Goal: Task Accomplishment & Management: Complete application form

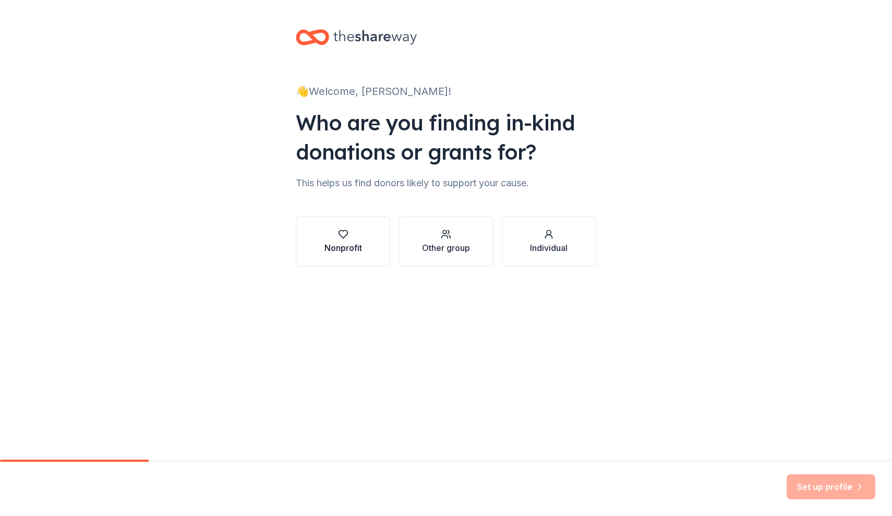
click at [348, 247] on div "Nonprofit" at bounding box center [343, 247] width 38 height 13
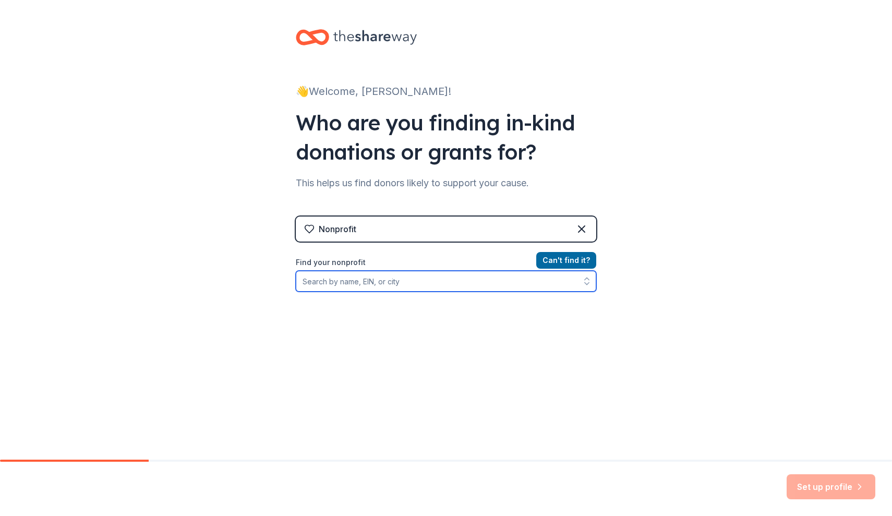
click at [433, 280] on input "Find your nonprofit" at bounding box center [446, 281] width 300 height 21
type input "Craft Lake City"
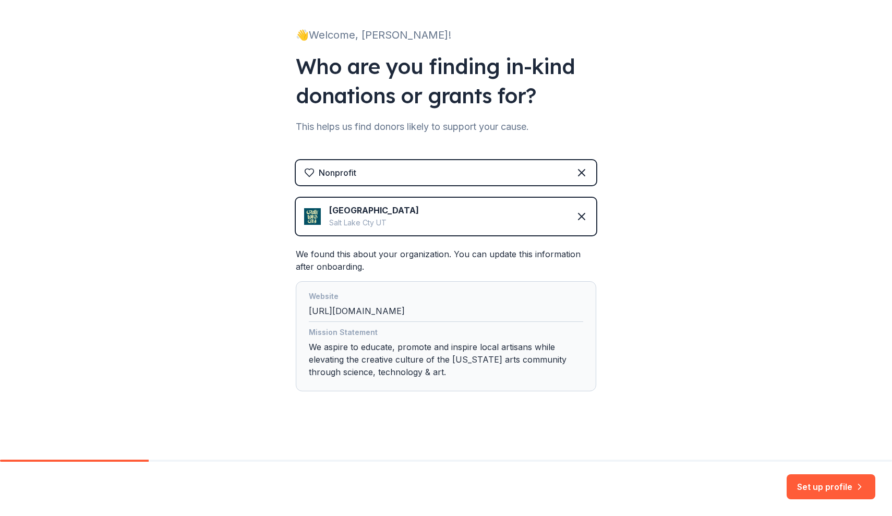
scroll to position [58, 0]
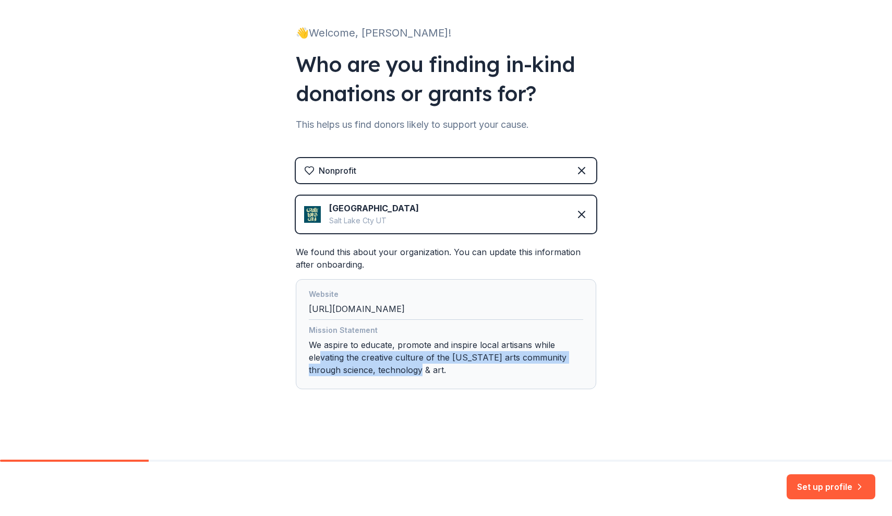
drag, startPoint x: 409, startPoint y: 373, endPoint x: 318, endPoint y: 353, distance: 93.1
click at [318, 353] on div "Mission Statement We aspire to educate, promote and inspire local artisans whil…" at bounding box center [446, 352] width 274 height 56
click at [836, 488] on button "Set up profile" at bounding box center [831, 486] width 89 height 25
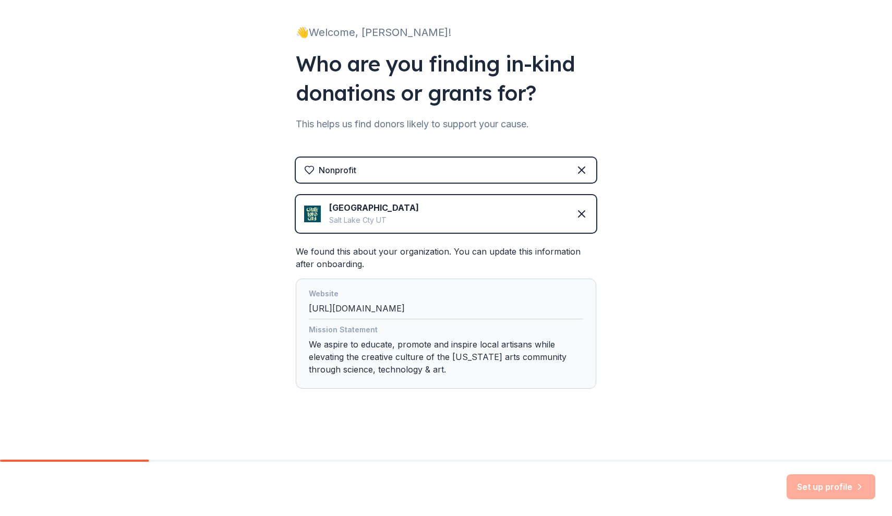
click at [804, 492] on div "Set up profile" at bounding box center [831, 486] width 89 height 25
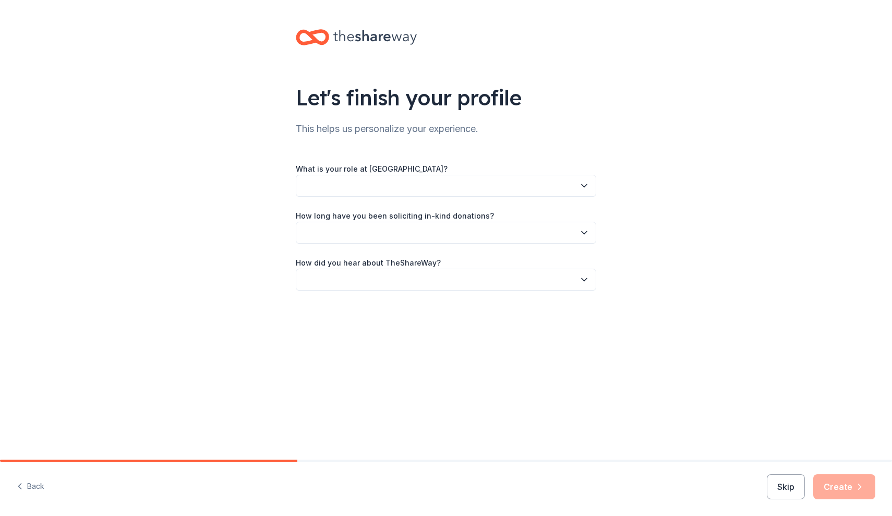
click at [444, 182] on button "button" at bounding box center [446, 186] width 300 height 22
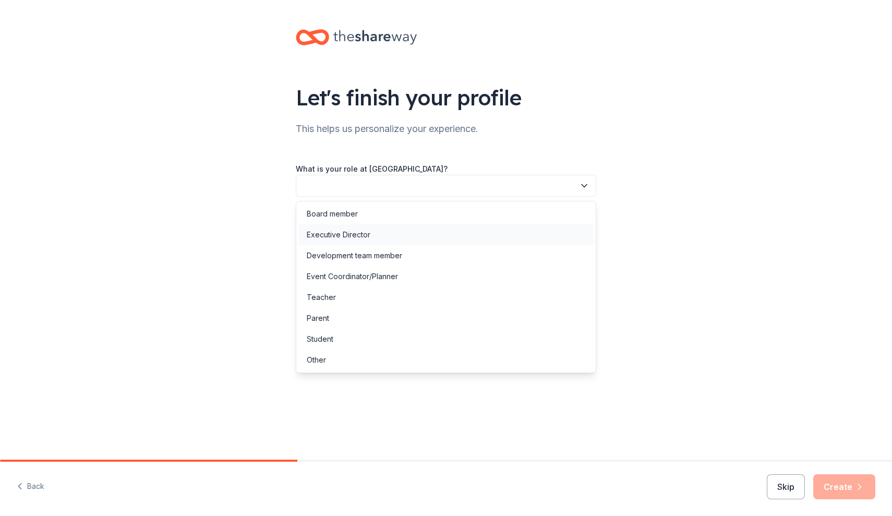
click at [434, 240] on div "Executive Director" at bounding box center [445, 234] width 295 height 21
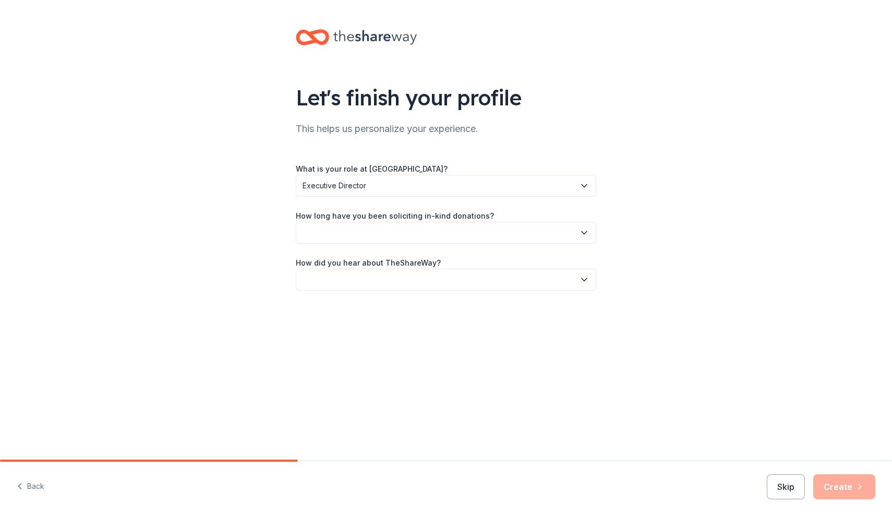
click at [434, 230] on button "button" at bounding box center [446, 233] width 300 height 22
click at [417, 324] on div "More than 5 years" at bounding box center [445, 323] width 295 height 21
click at [411, 283] on button "button" at bounding box center [446, 280] width 300 height 22
click at [411, 304] on div "Friend or colleague" at bounding box center [445, 307] width 295 height 21
click at [829, 490] on button "Create" at bounding box center [844, 486] width 62 height 25
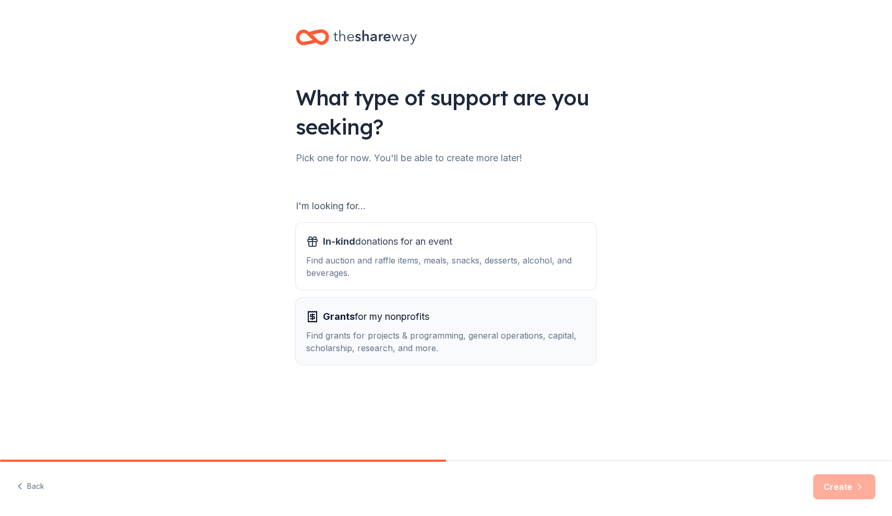
click at [469, 325] on div "Grants for my nonprofits Find grants for projects & programming, general operat…" at bounding box center [446, 331] width 280 height 46
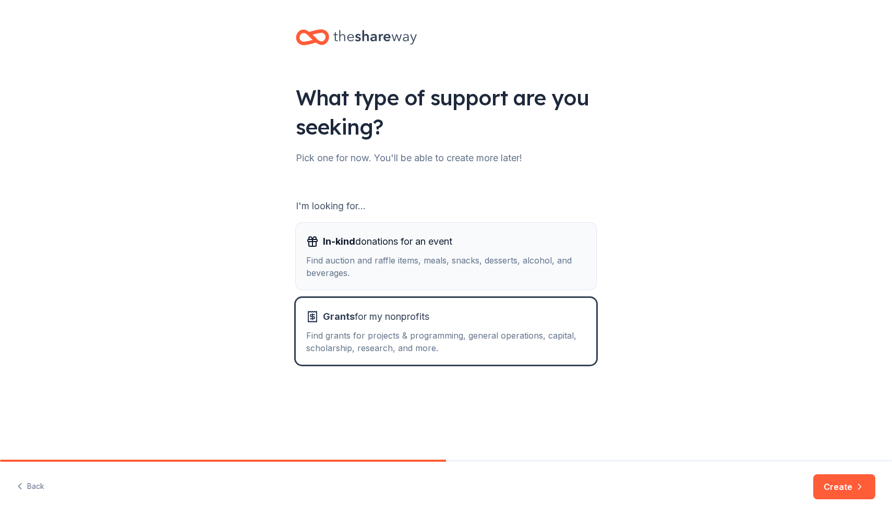
click at [467, 271] on div "Find auction and raffle items, meals, snacks, desserts, alcohol, and beverages." at bounding box center [446, 266] width 280 height 25
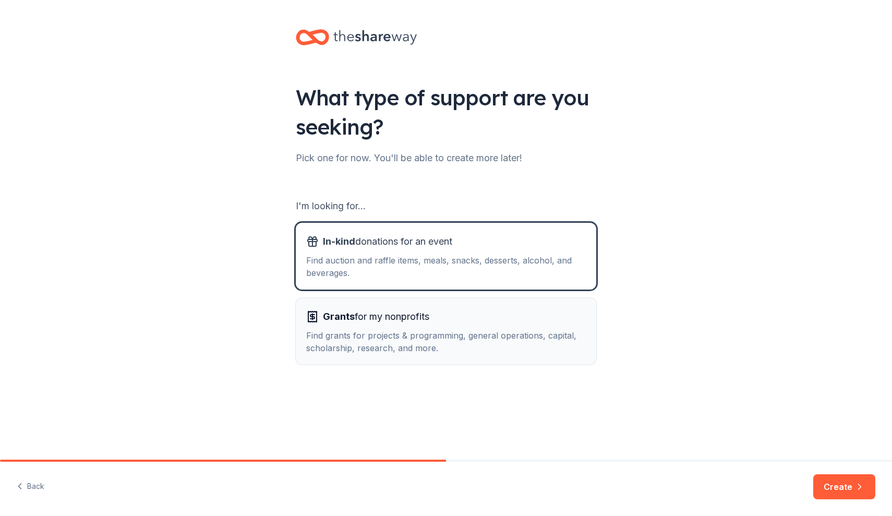
click at [474, 331] on div "Find grants for projects & programming, general operations, capital, scholarshi…" at bounding box center [446, 341] width 280 height 25
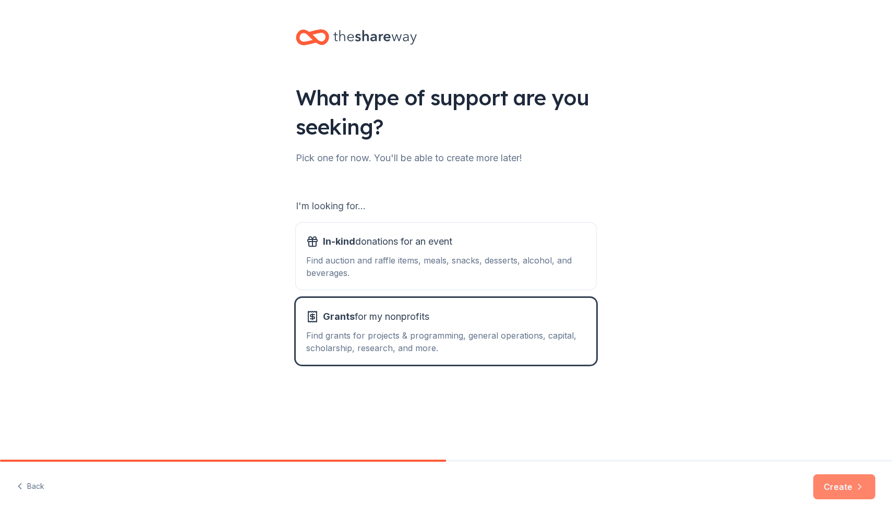
click at [829, 485] on button "Create" at bounding box center [844, 486] width 62 height 25
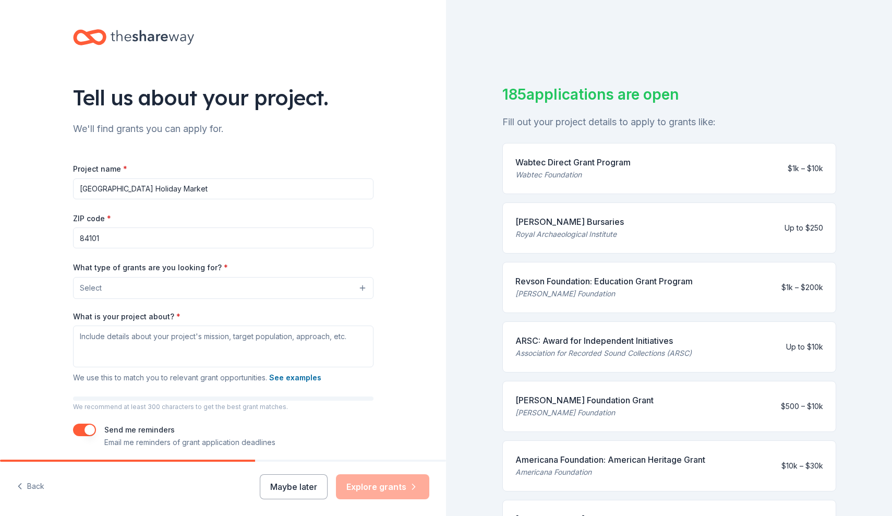
click at [81, 190] on input "Craft Lake City Holiday Market" at bounding box center [223, 188] width 300 height 21
type input "Seventh Annual Craft Lake City Holiday Market"
click at [154, 287] on button "Select" at bounding box center [223, 288] width 300 height 22
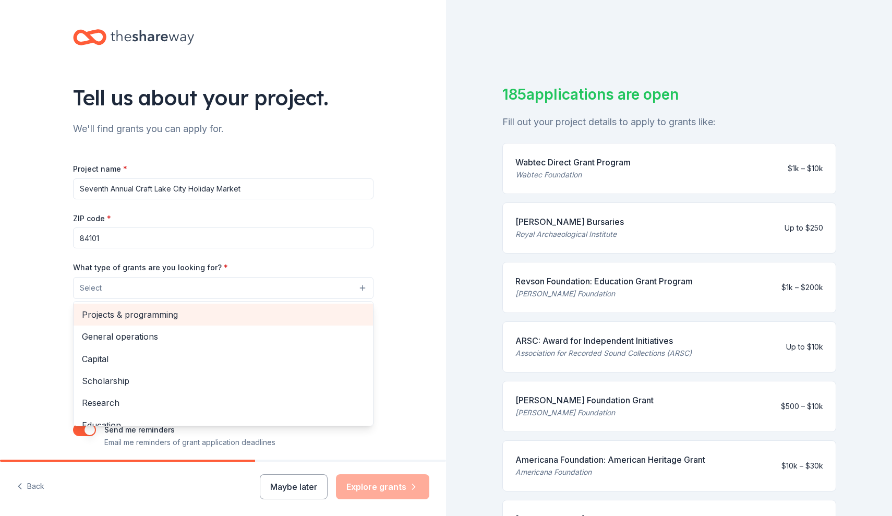
click at [156, 319] on span "Projects & programming" at bounding box center [223, 315] width 283 height 14
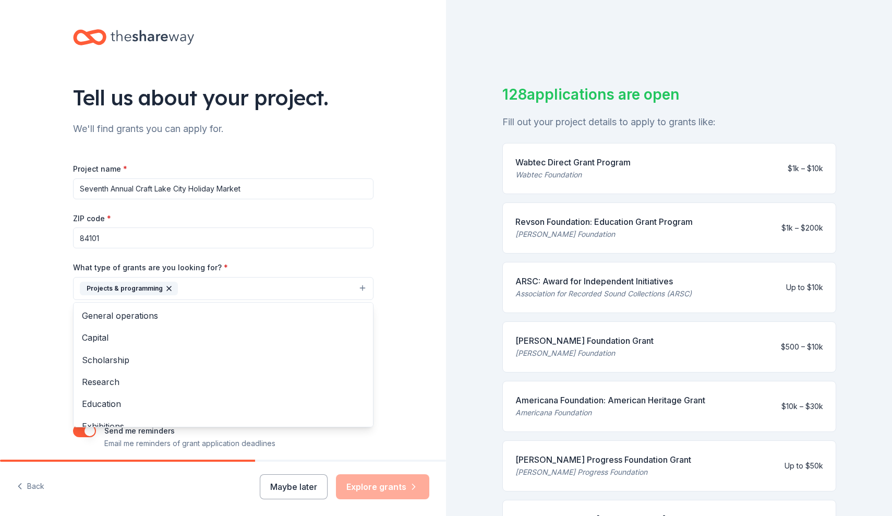
click at [235, 255] on div "Project name * Seventh Annual Craft Lake City Holiday Market ZIP code * 84101 W…" at bounding box center [223, 305] width 300 height 287
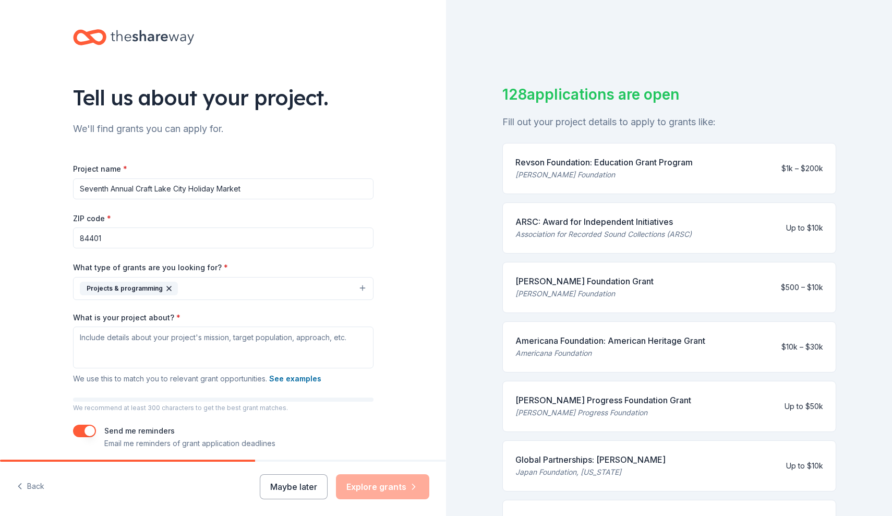
type input "84401"
click at [406, 221] on div "Tell us about your project. We'll find grants you can apply for. Project name *…" at bounding box center [223, 250] width 446 height 500
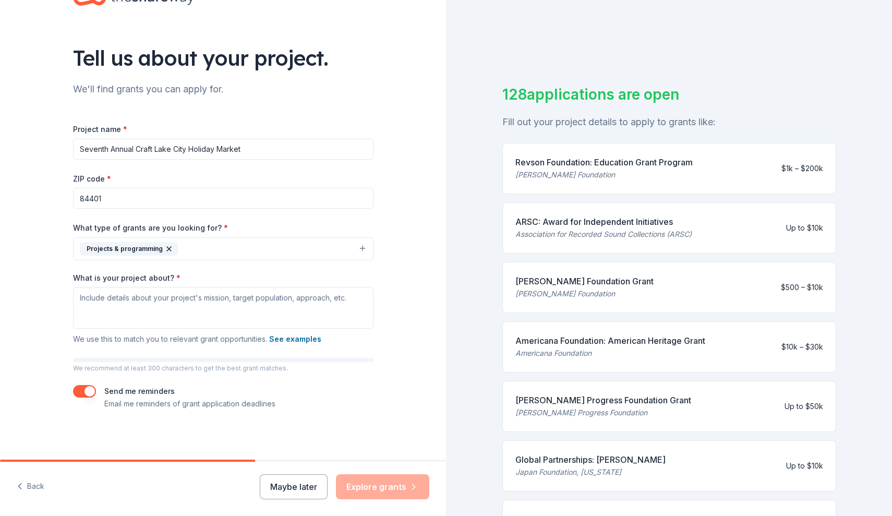
scroll to position [39, 0]
click at [300, 302] on textarea "What is your project about? *" at bounding box center [223, 308] width 300 height 42
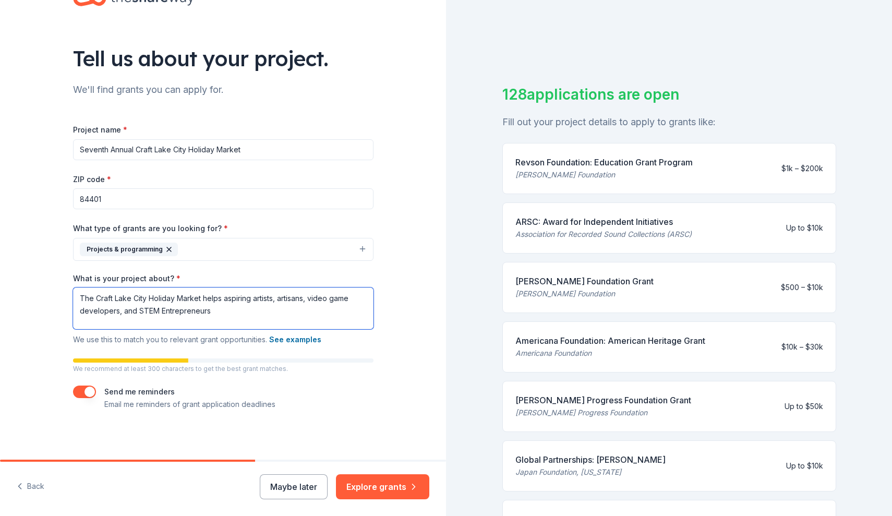
click at [221, 297] on textarea "The Craft Lake City Holiday Market helps aspiring artists, artisans, video game…" at bounding box center [223, 308] width 300 height 42
click at [220, 319] on textarea "The Craft Lake City Holiday Market gives aspiring artists, artisans, video game…" at bounding box center [223, 308] width 300 height 42
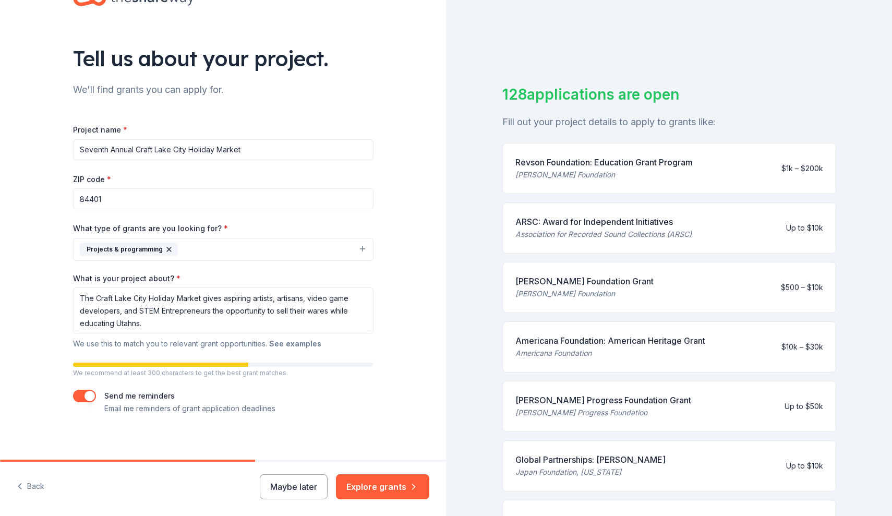
click at [283, 341] on button "See examples" at bounding box center [295, 343] width 52 height 13
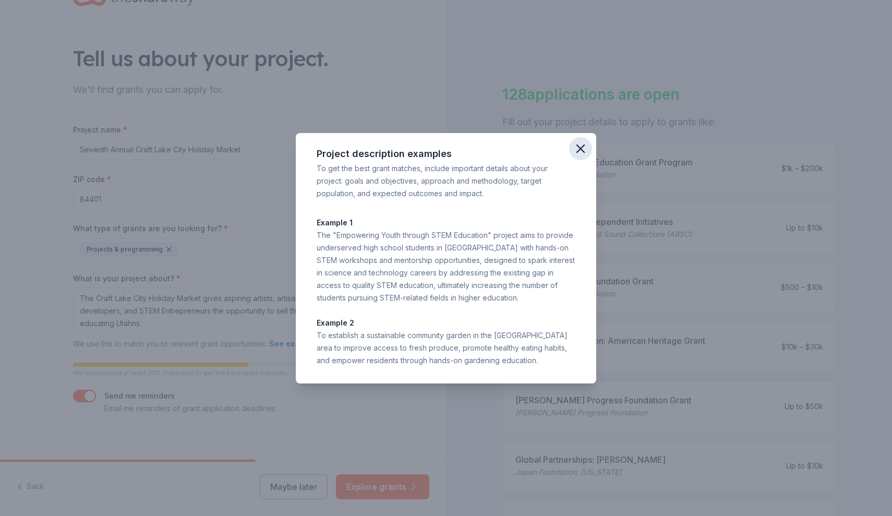
click at [583, 149] on icon "button" at bounding box center [580, 148] width 15 height 15
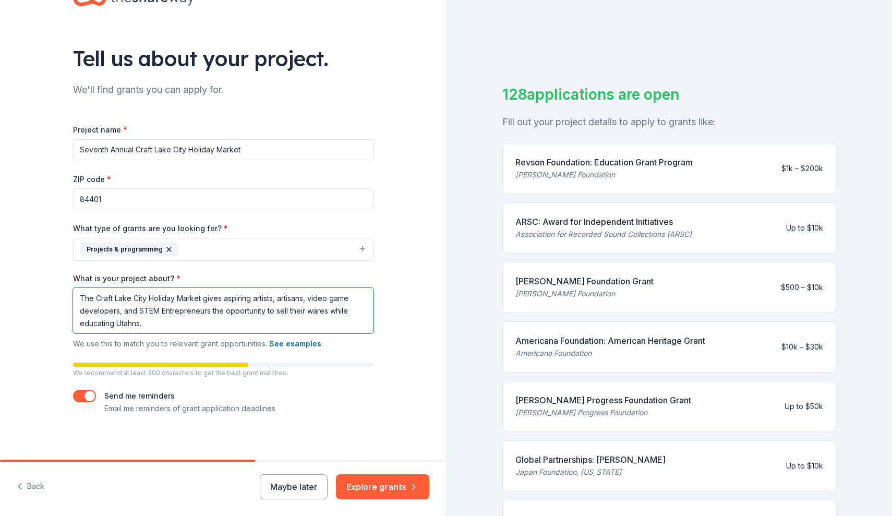
click at [171, 322] on textarea "The Craft Lake City Holiday Market gives aspiring artists, artisans, video game…" at bounding box center [223, 310] width 300 height 46
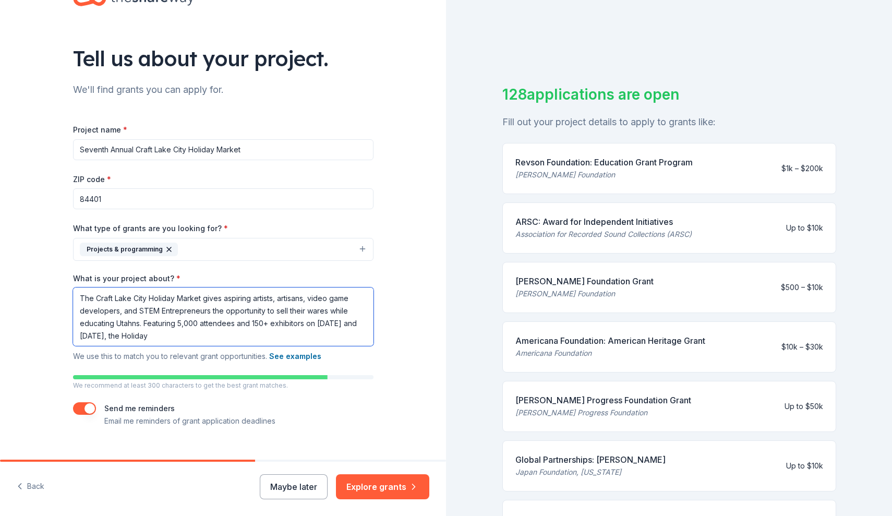
click at [101, 335] on textarea "The Craft Lake City Holiday Market gives aspiring artists, artisans, video game…" at bounding box center [223, 316] width 300 height 58
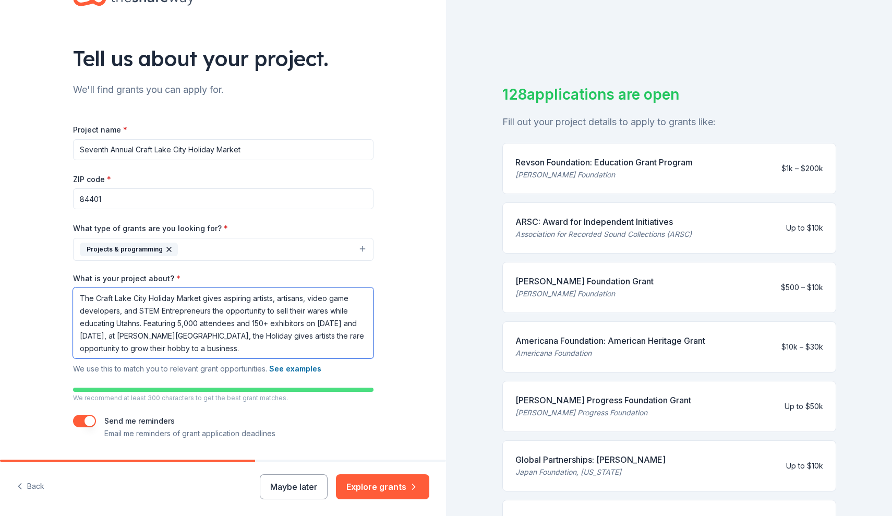
click at [309, 299] on textarea "The Craft Lake City Holiday Market gives aspiring artists, artisans, video game…" at bounding box center [223, 322] width 300 height 71
click at [105, 310] on textarea "The Craft Lake City Holiday Market gives aspiring artists, artisans, youth entr…" at bounding box center [223, 322] width 300 height 71
click at [96, 311] on textarea "The Craft Lake City Holiday Market gives aspiring artists, artisans, youth entr…" at bounding box center [223, 322] width 300 height 71
click at [148, 313] on textarea "The Craft Lake City Holiday Market gives aspiring artists, artisans, youth entr…" at bounding box center [223, 322] width 300 height 71
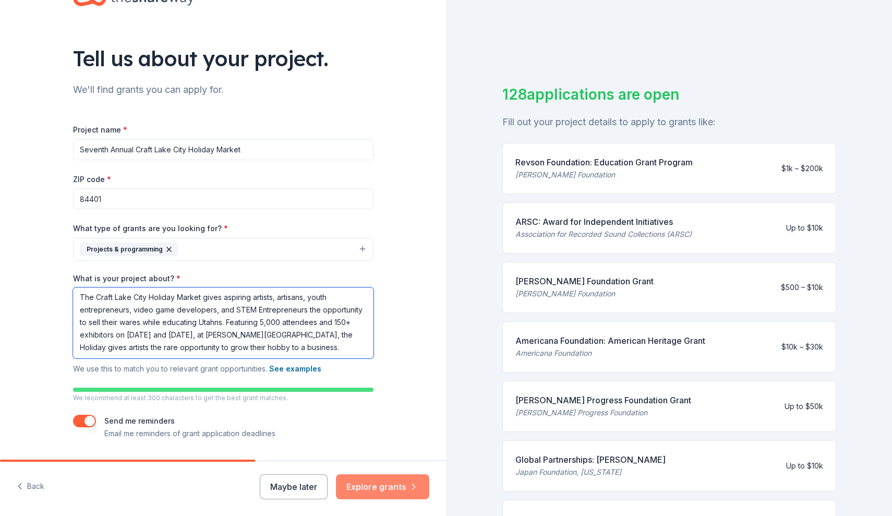
type textarea "The Craft Lake City Holiday Market gives aspiring artists, artisans, youth entr…"
click at [382, 481] on button "Explore grants" at bounding box center [382, 486] width 93 height 25
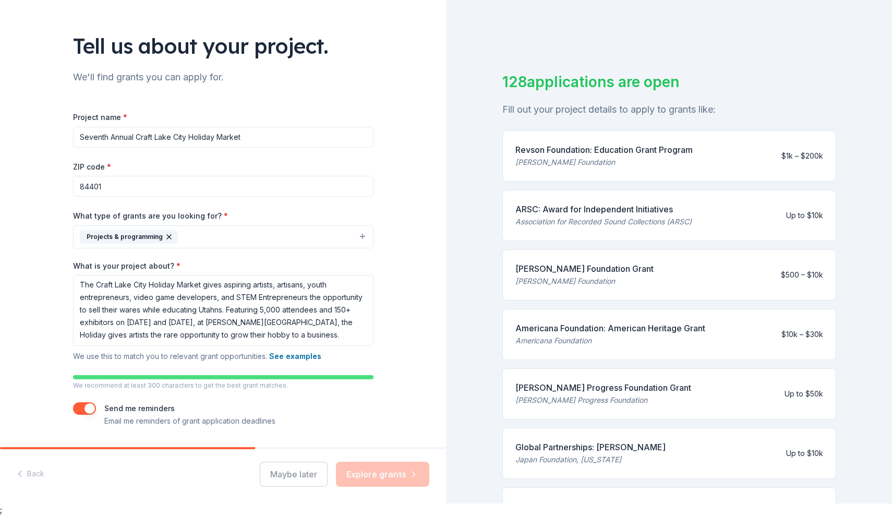
scroll to position [0, 0]
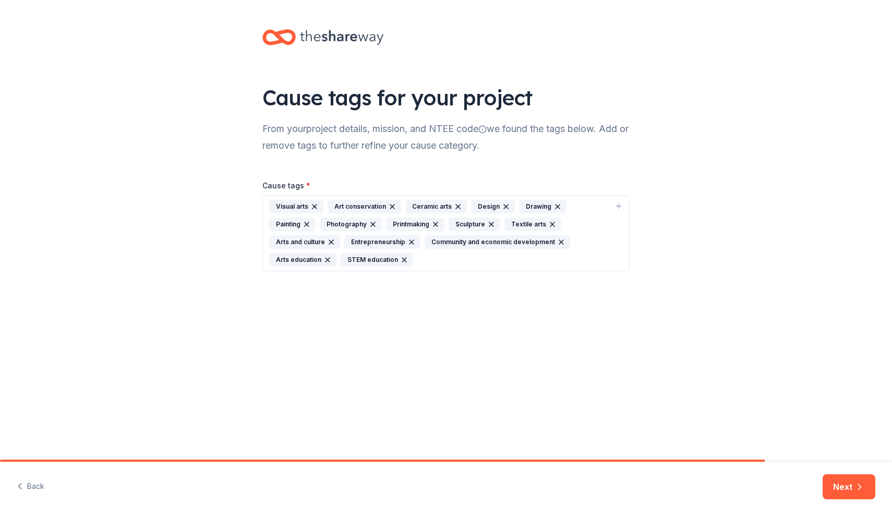
click at [442, 263] on div "Visual arts Art conservation Ceramic arts Design Drawing Painting Photography P…" at bounding box center [439, 233] width 341 height 67
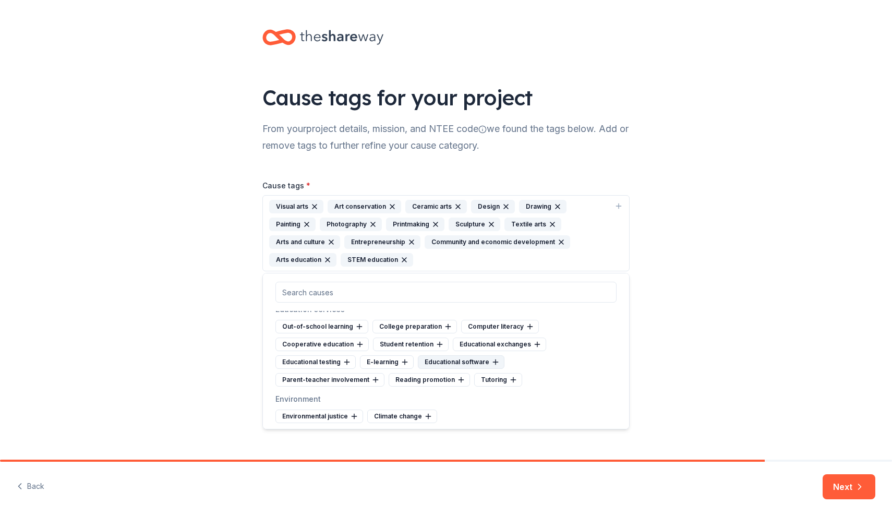
scroll to position [699, 0]
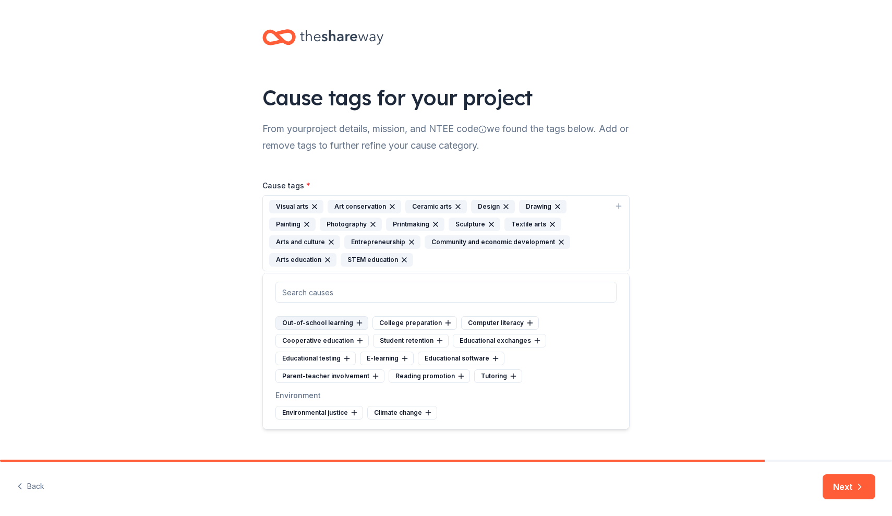
click at [333, 323] on div "Out-of-school learning" at bounding box center [321, 323] width 93 height 14
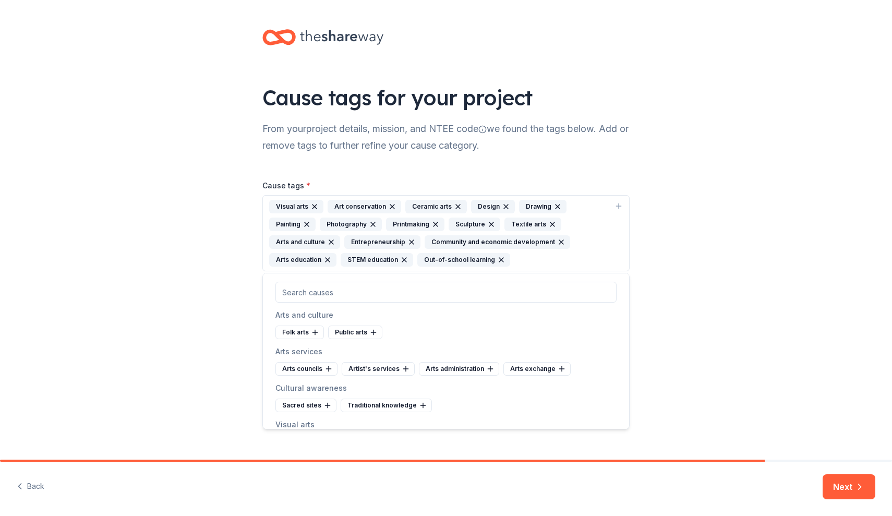
scroll to position [0, 0]
click at [465, 296] on input "text" at bounding box center [445, 292] width 341 height 21
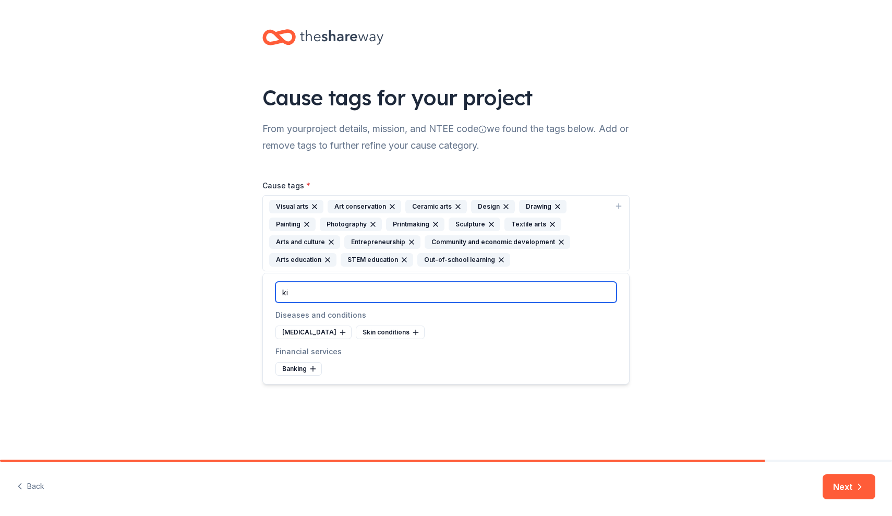
type input "k"
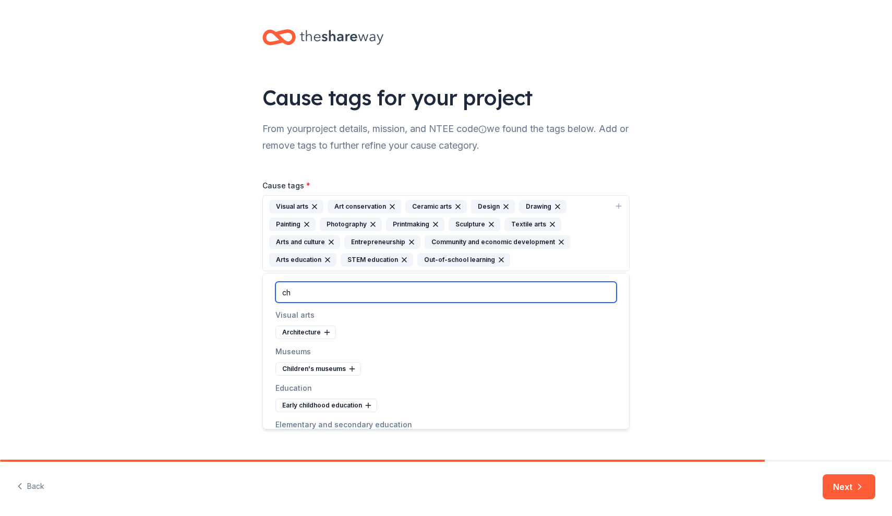
type input "c"
type input "e"
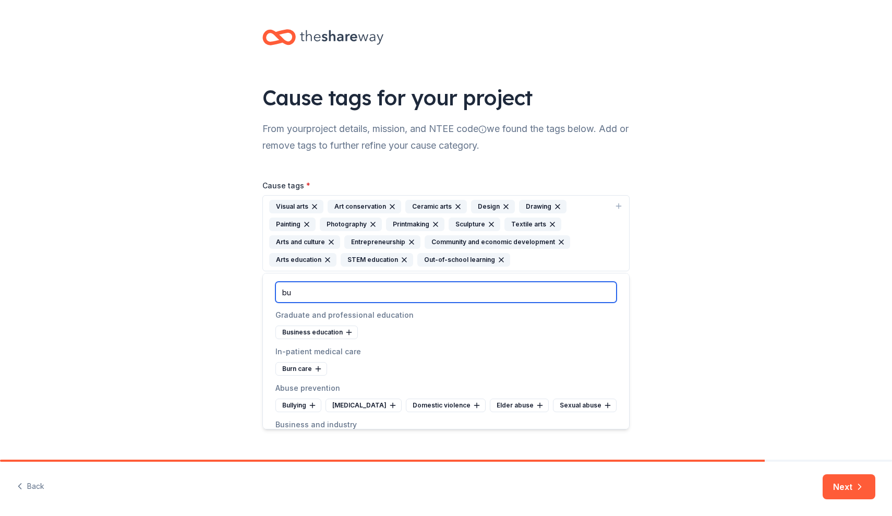
type input "b"
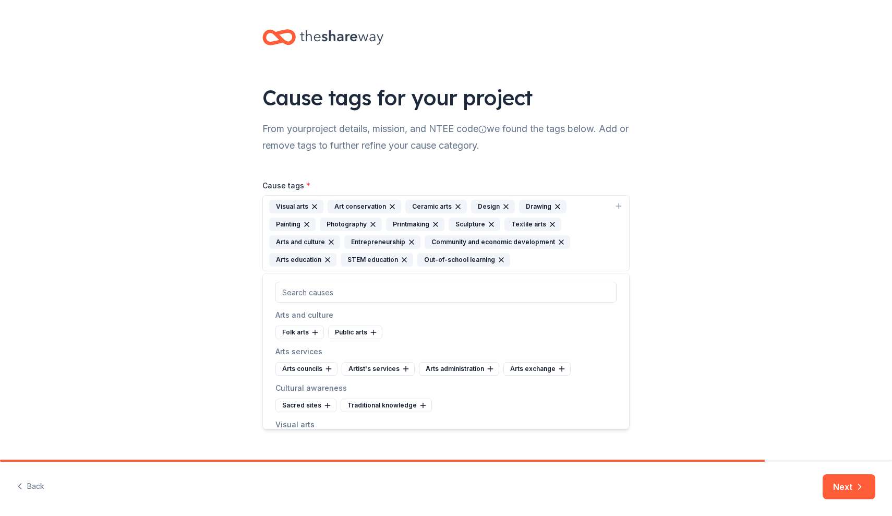
click at [733, 351] on div "Cause tags for your project From your project details, mission, and NTEE code w…" at bounding box center [446, 230] width 892 height 460
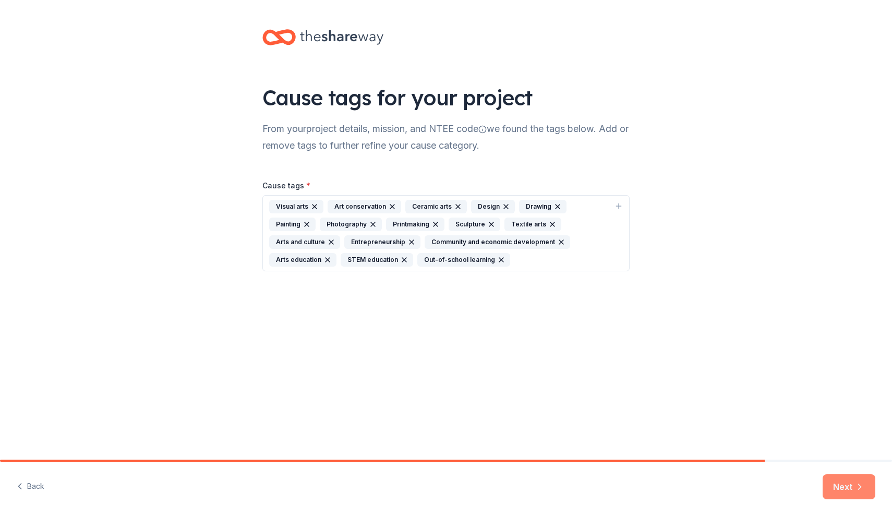
click at [830, 485] on button "Next" at bounding box center [849, 486] width 53 height 25
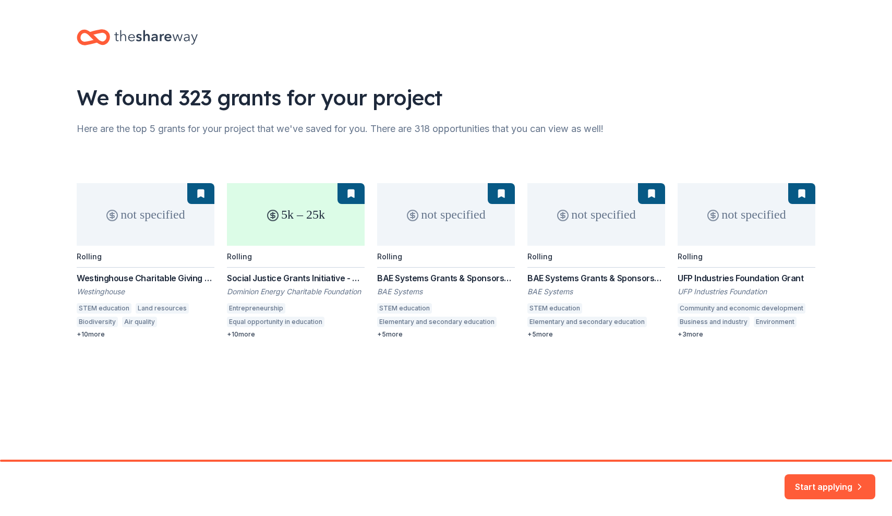
click at [322, 223] on div "not specified Rolling Westinghouse Charitable Giving Program Westinghouse STEM …" at bounding box center [446, 260] width 739 height 155
click at [824, 487] on button "Start applying" at bounding box center [829, 480] width 91 height 25
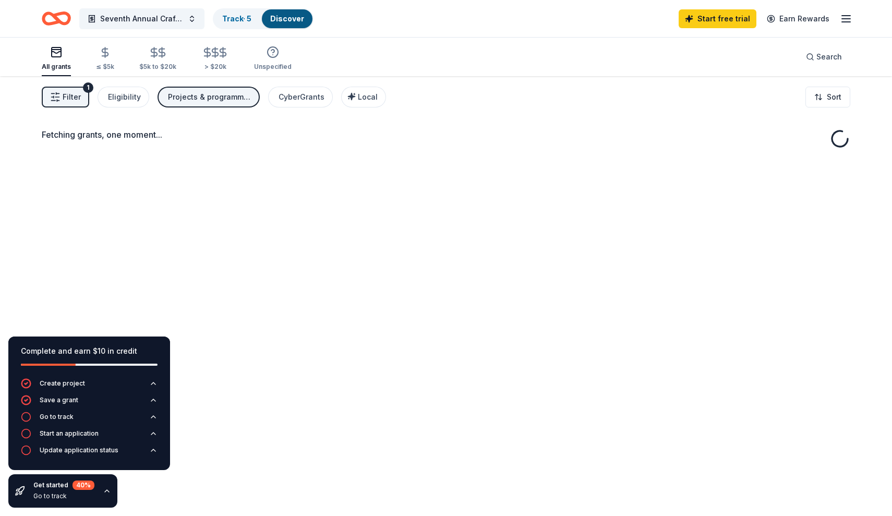
click at [62, 103] on button "Filter 1" at bounding box center [65, 97] width 47 height 21
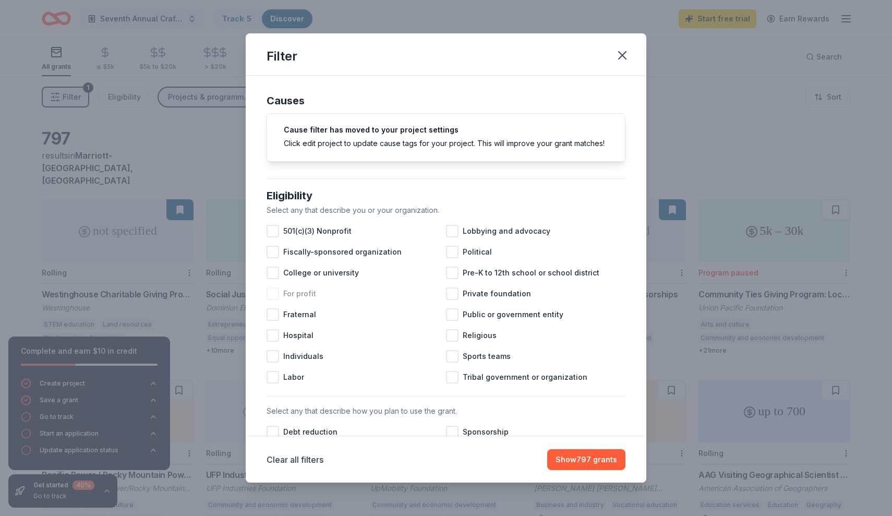
scroll to position [13, 0]
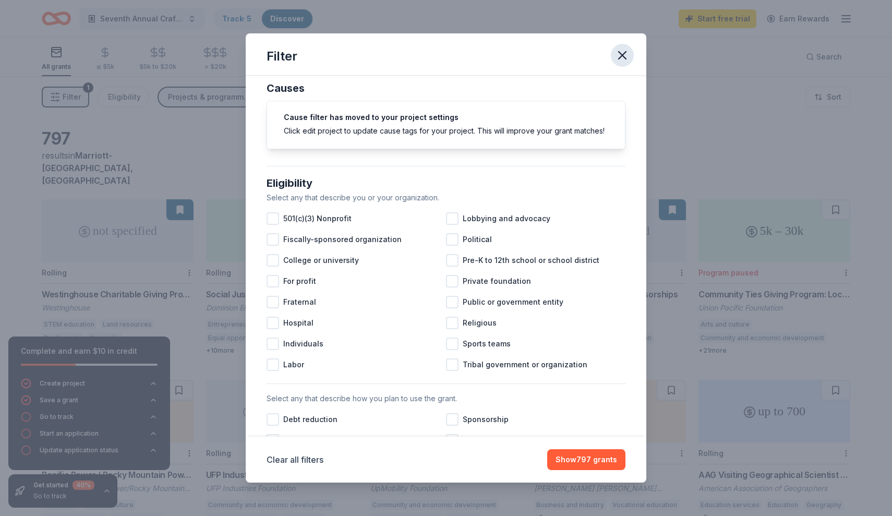
click at [618, 53] on icon "button" at bounding box center [622, 55] width 15 height 15
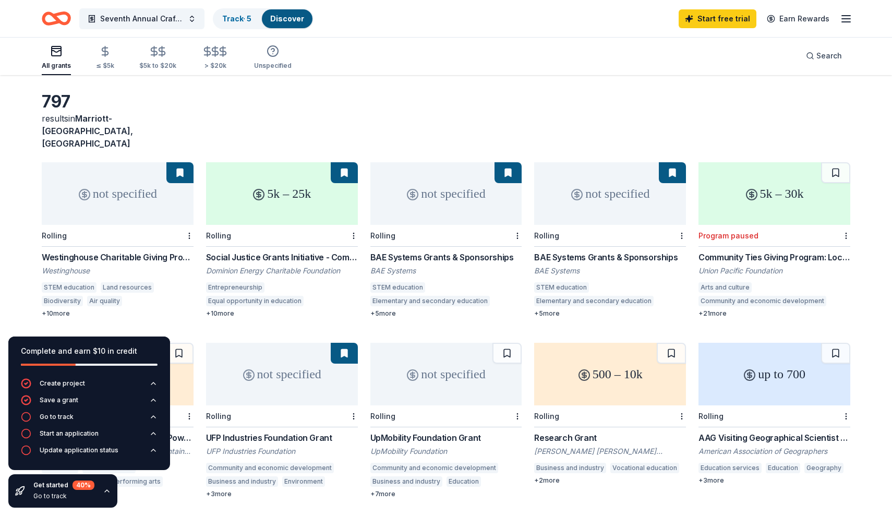
scroll to position [44, 0]
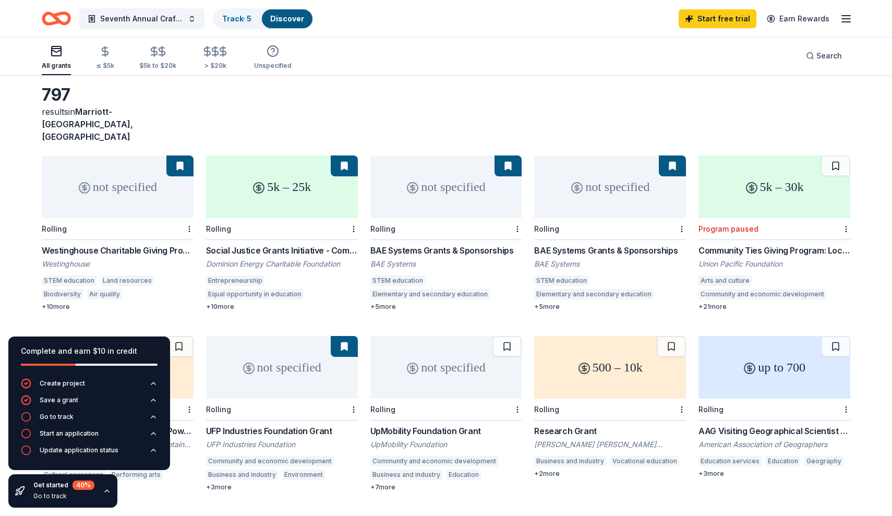
click at [269, 244] on div "Social Justice Grants Initiative - Community Grants" at bounding box center [282, 250] width 152 height 13
click at [434, 244] on div "BAE Systems Grants & Sponsorships" at bounding box center [446, 250] width 152 height 13
click at [633, 244] on div "BAE Systems Grants & Sponsorships" at bounding box center [610, 250] width 152 height 13
click at [721, 244] on div "Community Ties Giving Program: Local Grants" at bounding box center [774, 250] width 152 height 13
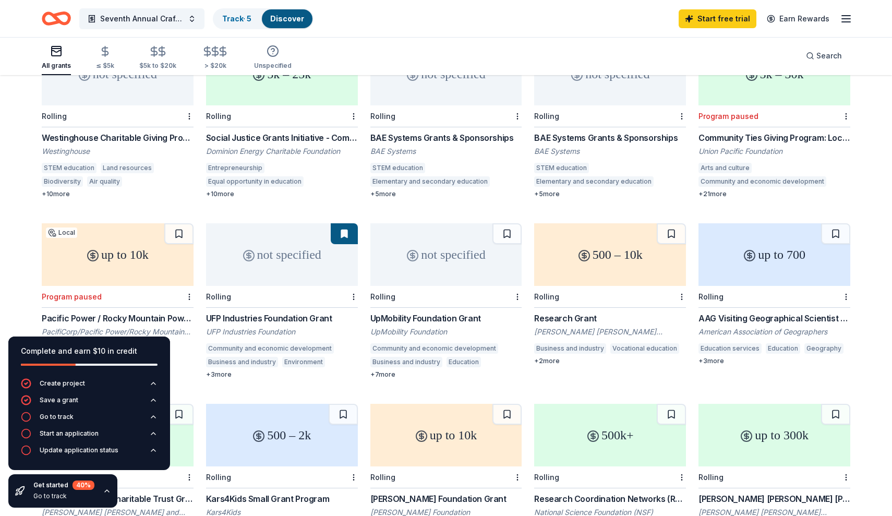
scroll to position [161, 0]
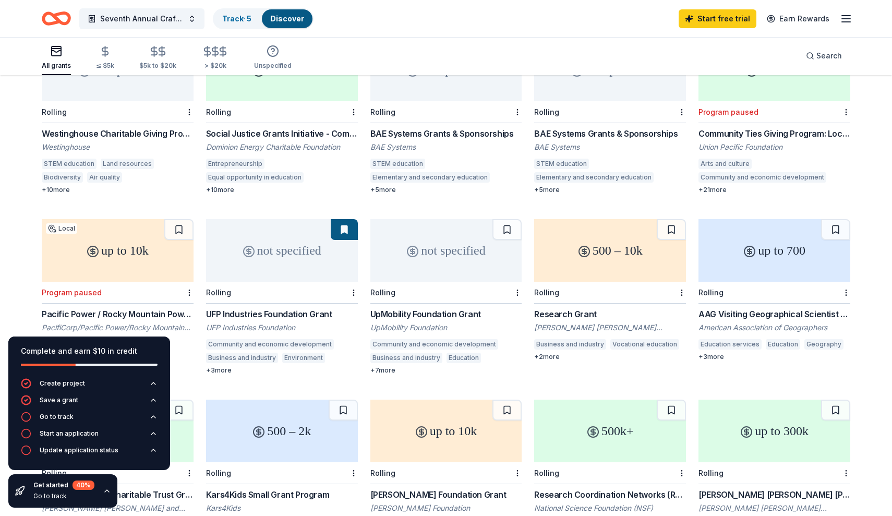
click at [236, 308] on div "UFP Industries Foundation Grant" at bounding box center [282, 314] width 152 height 13
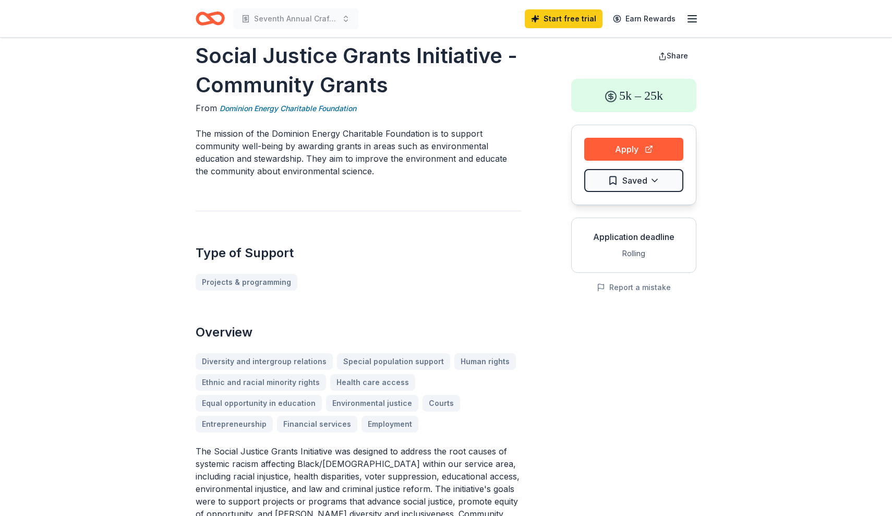
scroll to position [18, 0]
click at [625, 140] on button "Apply" at bounding box center [633, 148] width 99 height 23
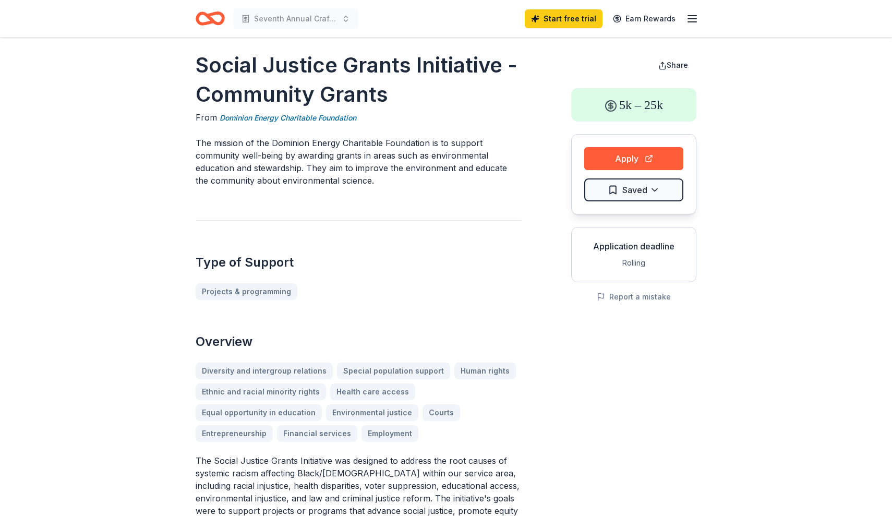
scroll to position [8, 0]
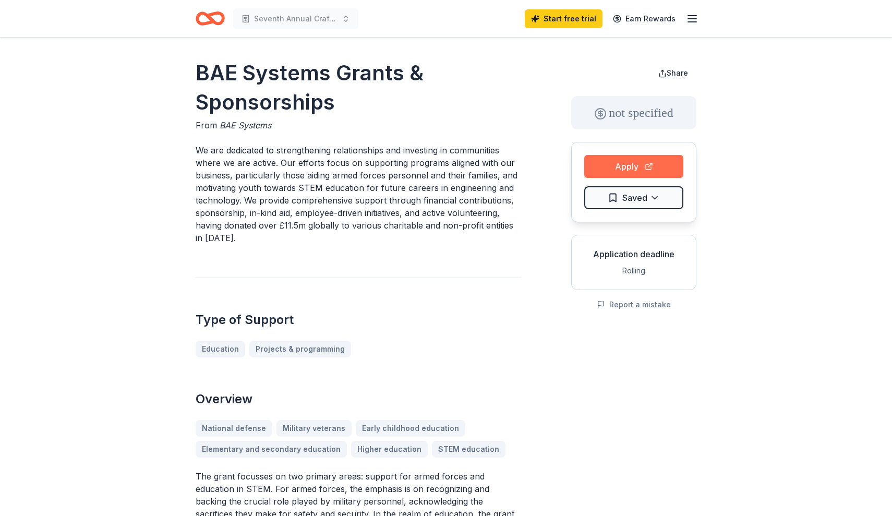
click at [620, 164] on button "Apply" at bounding box center [633, 166] width 99 height 23
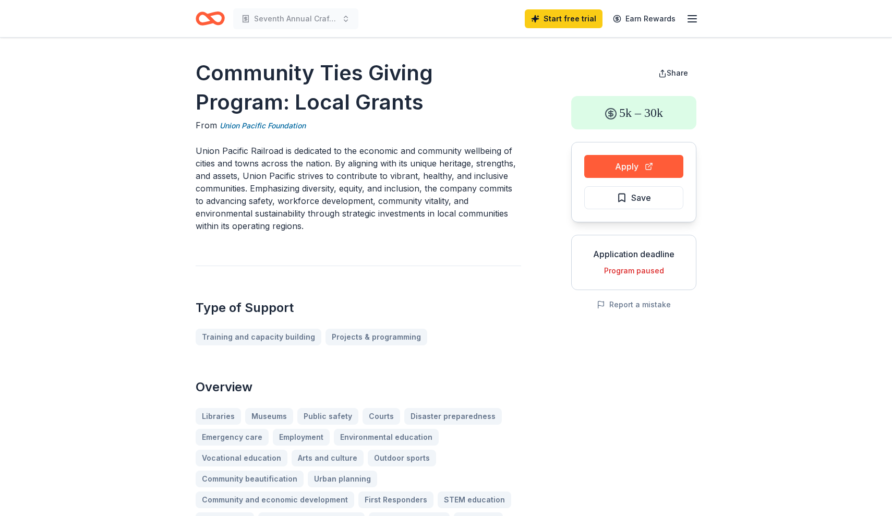
click at [651, 168] on button "Apply" at bounding box center [633, 166] width 99 height 23
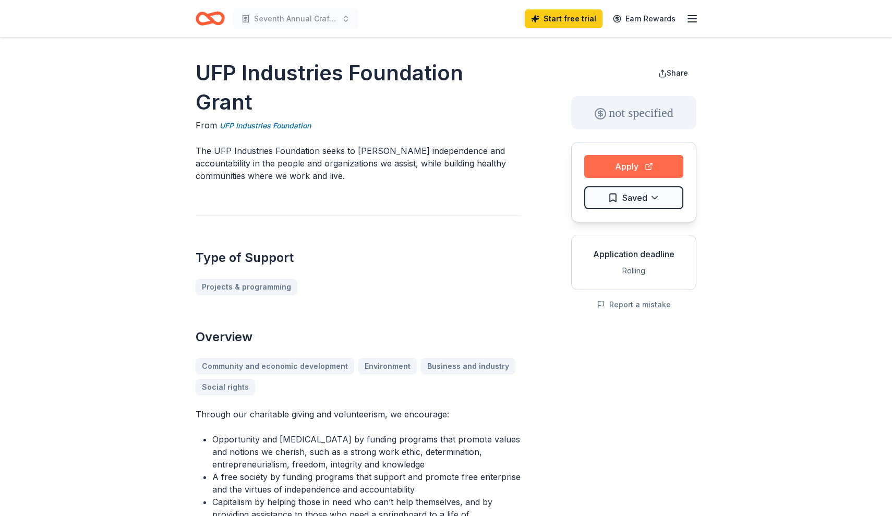
click at [611, 169] on button "Apply" at bounding box center [633, 166] width 99 height 23
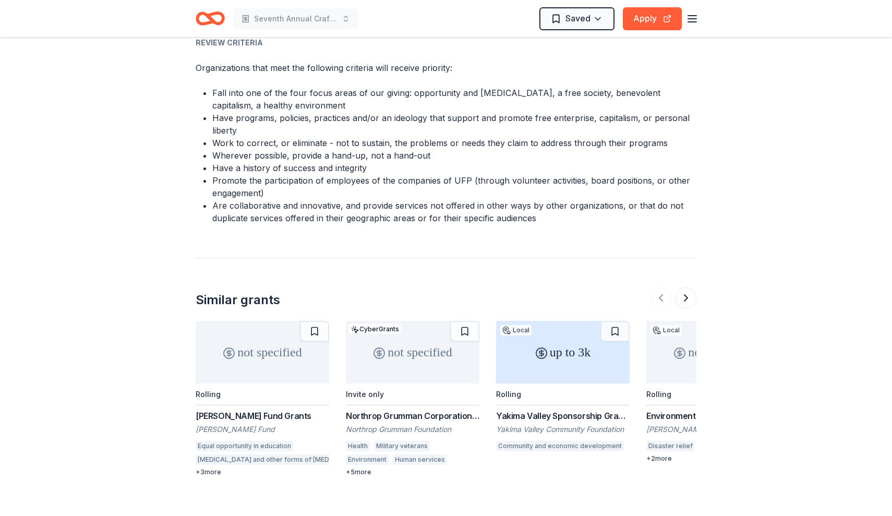
scroll to position [918, 0]
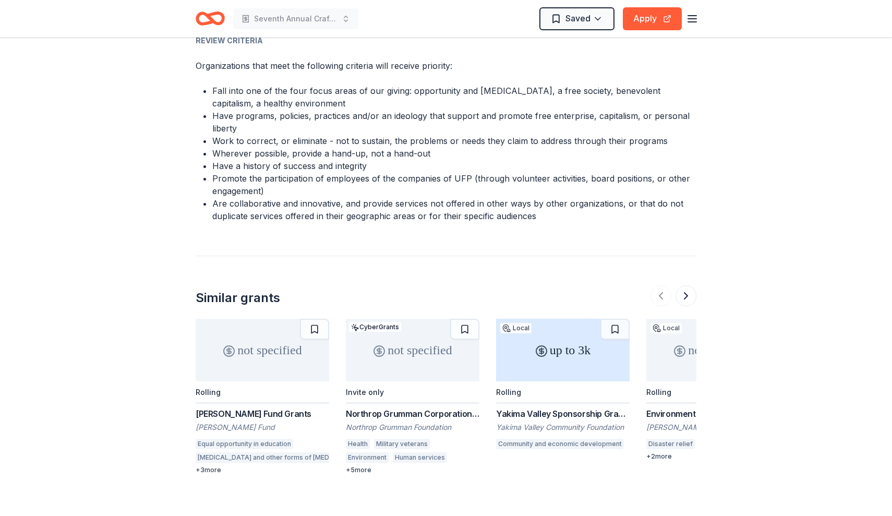
click at [384, 416] on div "Northrop Grumman Corporation Corporate Contributions" at bounding box center [413, 413] width 134 height 13
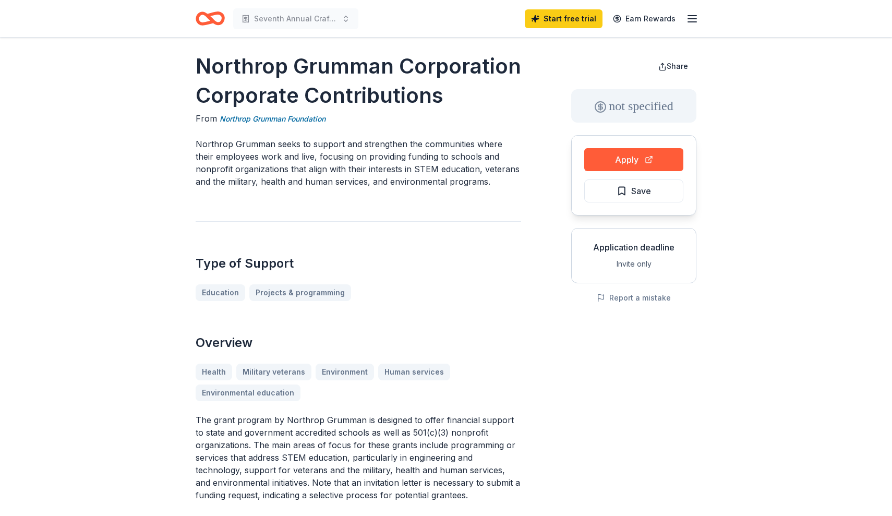
scroll to position [11, 0]
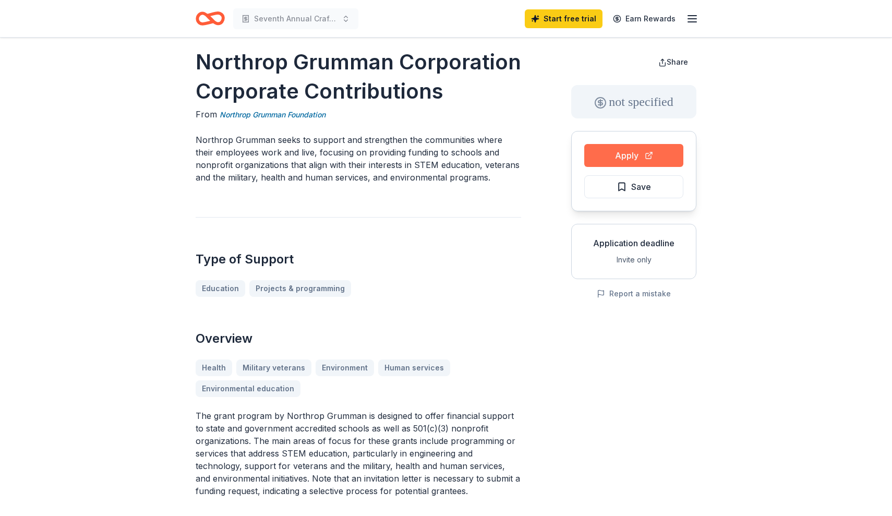
click at [613, 154] on button "Apply" at bounding box center [633, 155] width 99 height 23
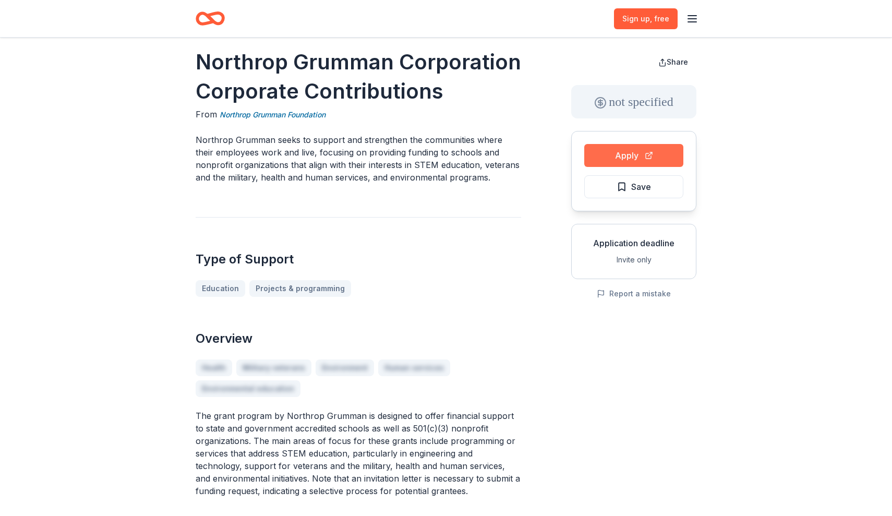
click at [604, 158] on button "Apply" at bounding box center [633, 155] width 99 height 23
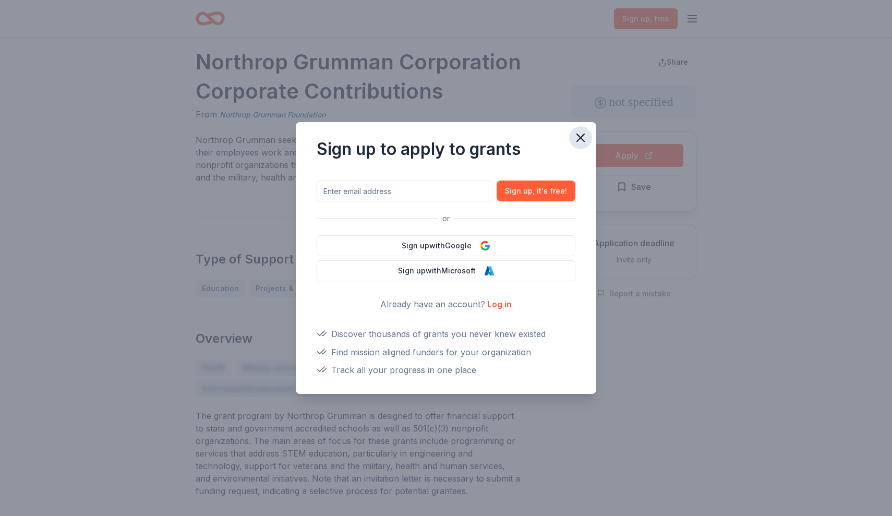
click at [586, 129] on button "button" at bounding box center [580, 137] width 23 height 23
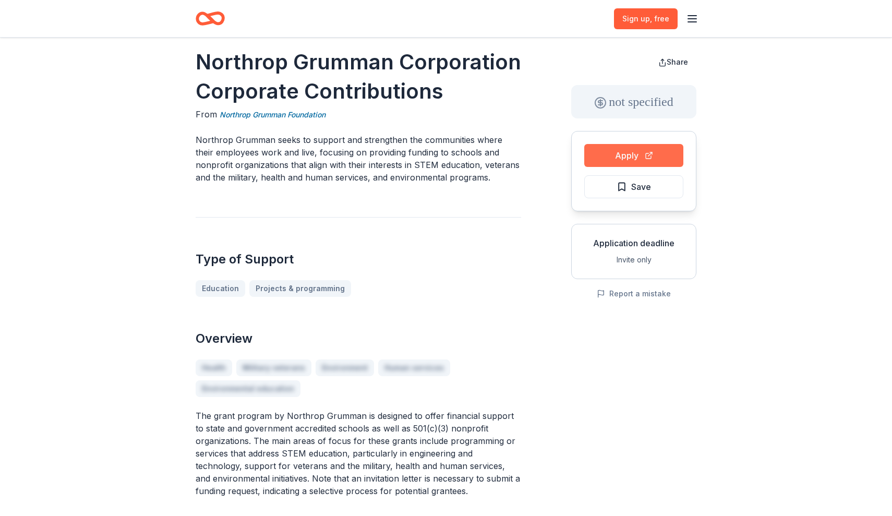
click at [604, 150] on button "Apply" at bounding box center [633, 155] width 99 height 23
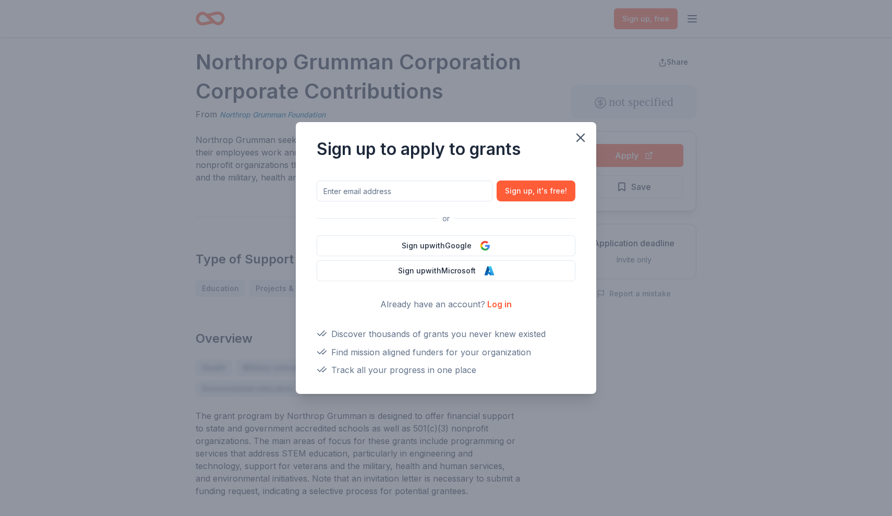
click at [491, 309] on link "Log in" at bounding box center [499, 304] width 25 height 10
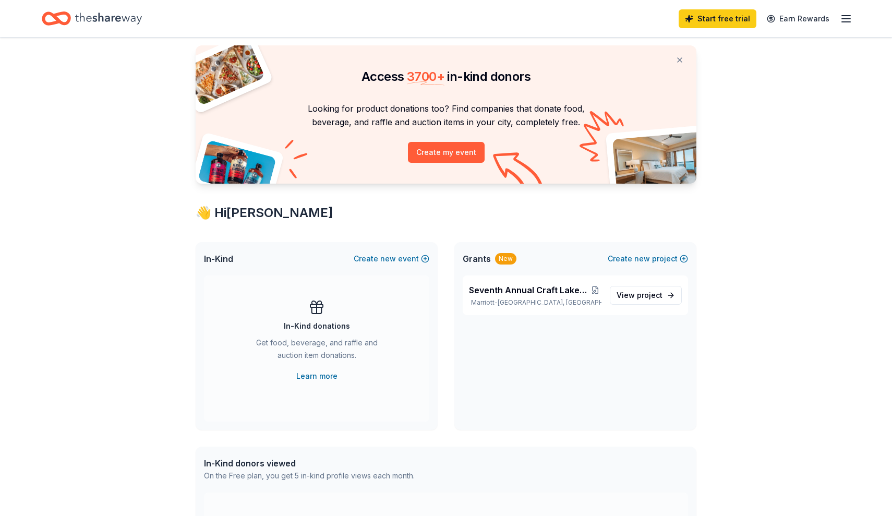
scroll to position [26, 0]
click at [653, 286] on link "View project" at bounding box center [646, 294] width 72 height 19
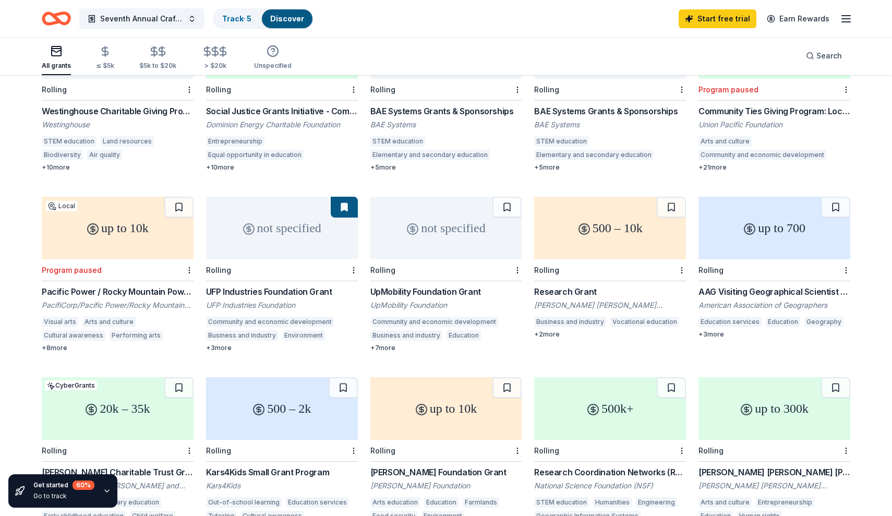
scroll to position [184, 0]
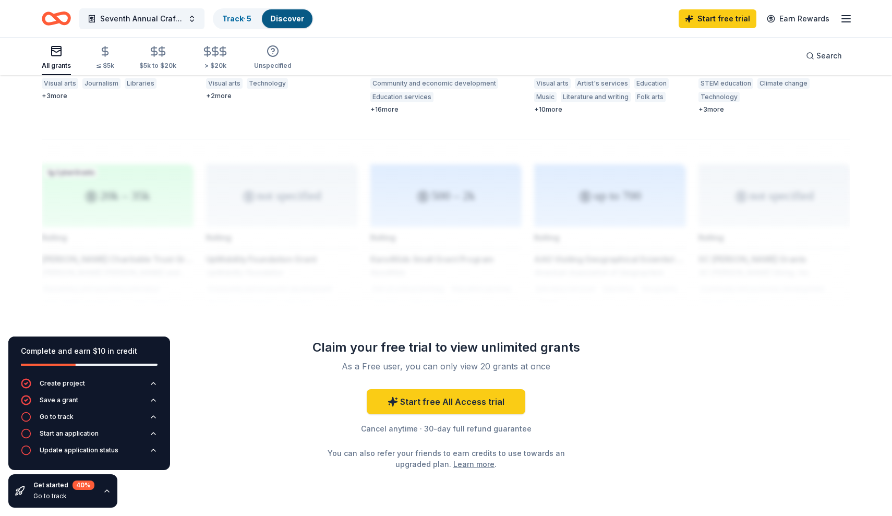
scroll to position [782, 0]
